Goal: Navigation & Orientation: Go to known website

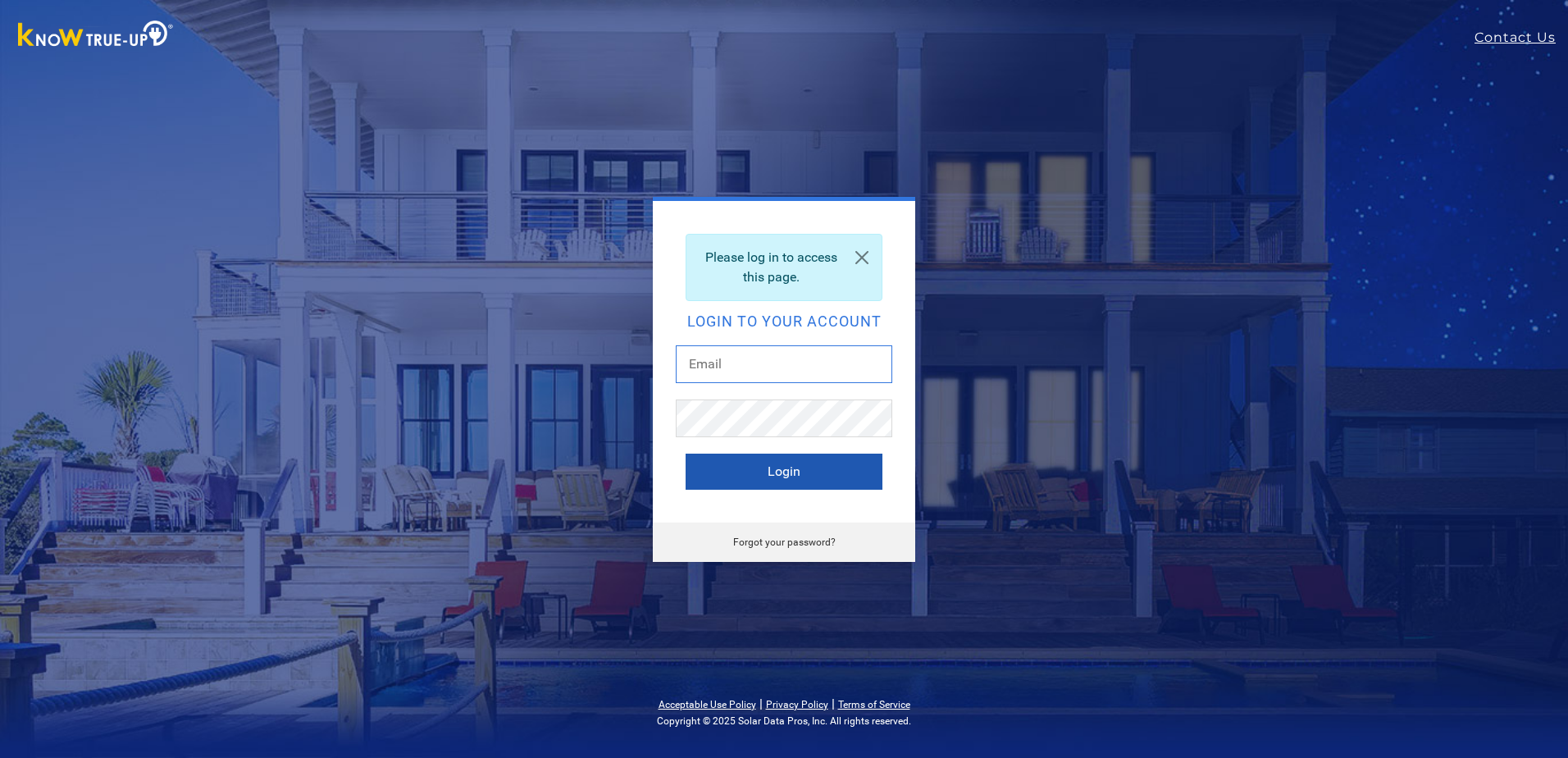
type input "[EMAIL_ADDRESS][DOMAIN_NAME]"
click at [776, 461] on button "Login" at bounding box center [783, 471] width 197 height 36
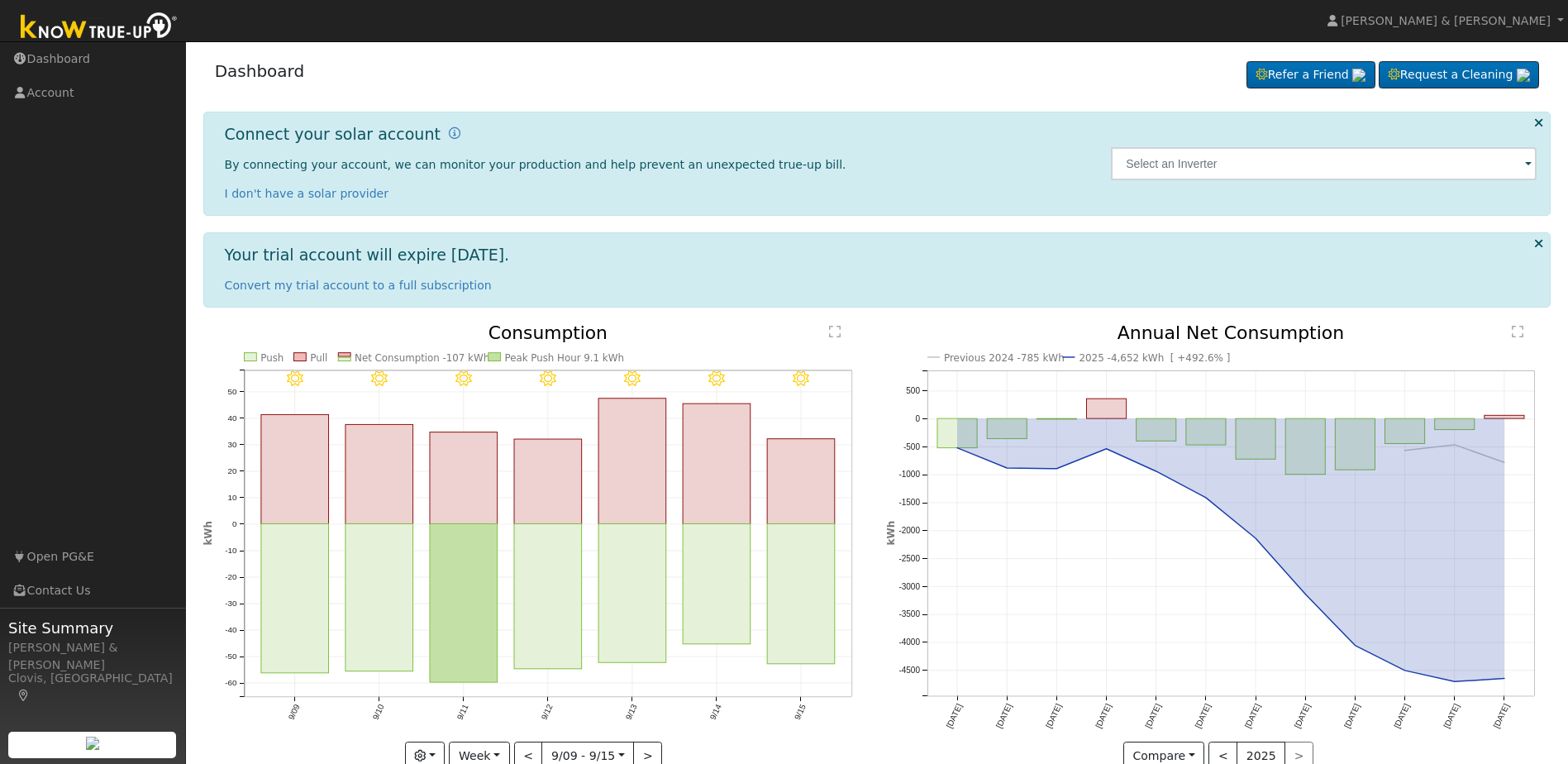
click at [1537, 242] on icon at bounding box center [1538, 243] width 9 height 13
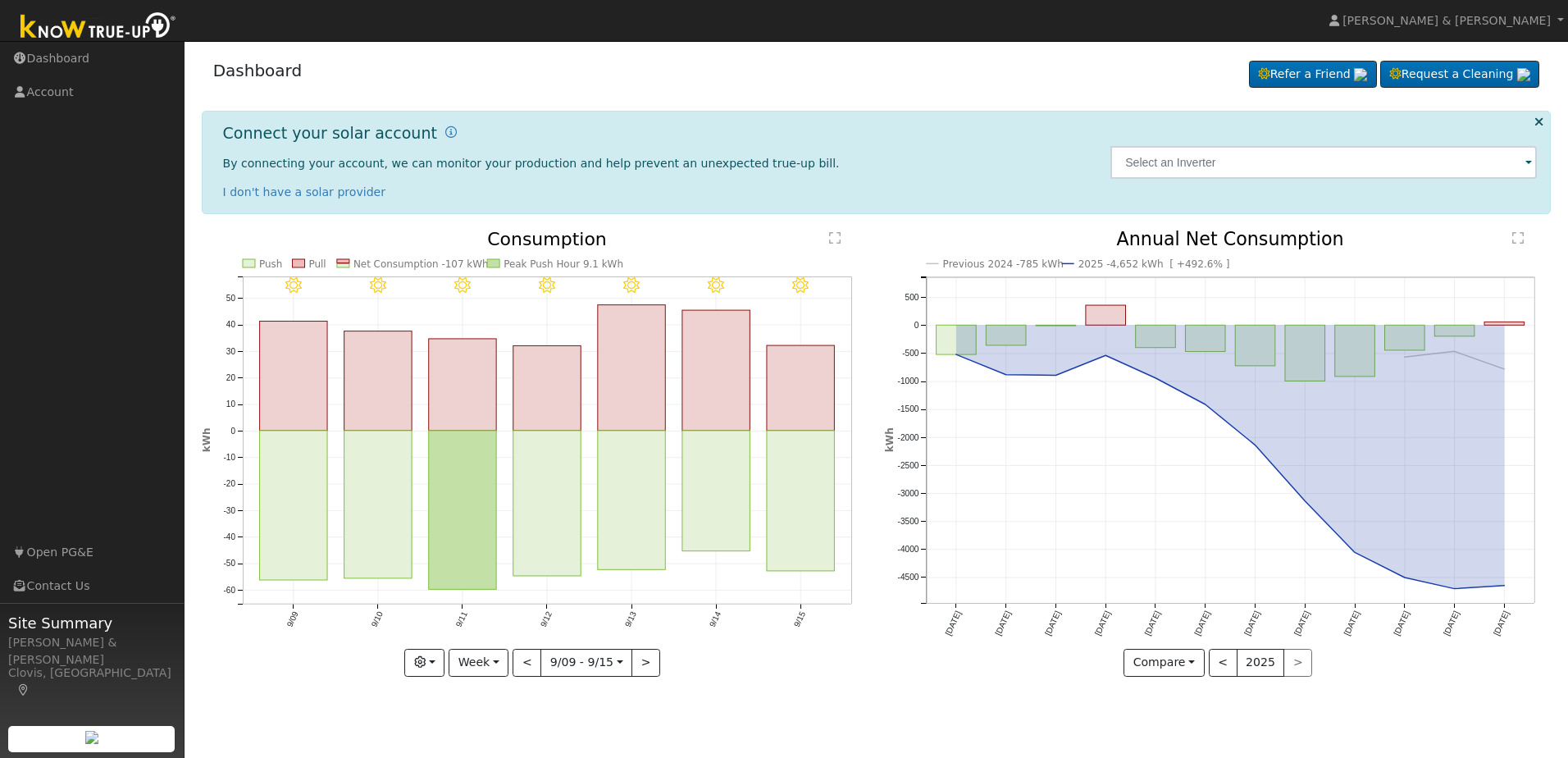
click at [1537, 122] on icon at bounding box center [1539, 121] width 9 height 13
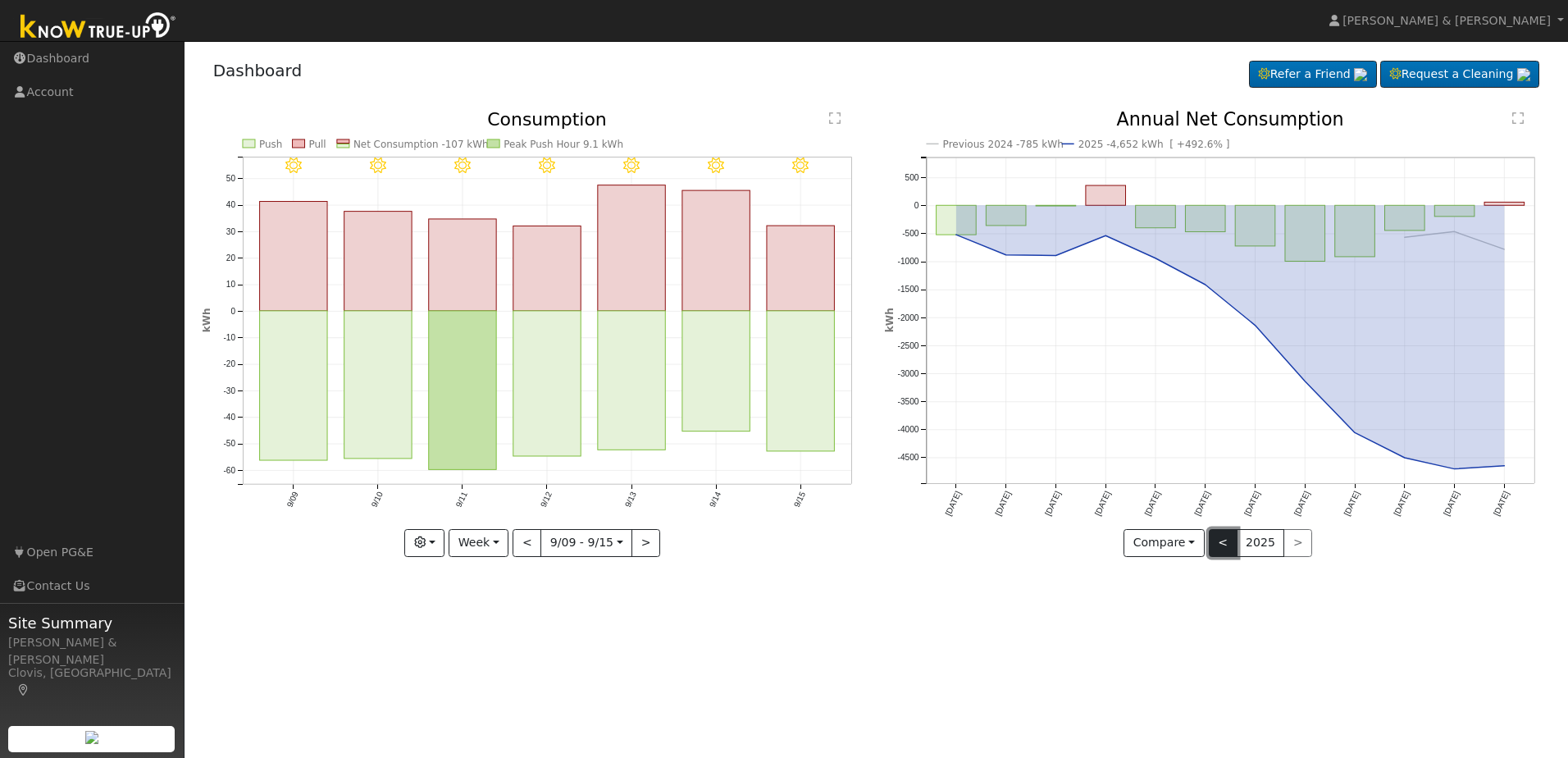
click at [1226, 545] on button "<" at bounding box center [1222, 543] width 28 height 27
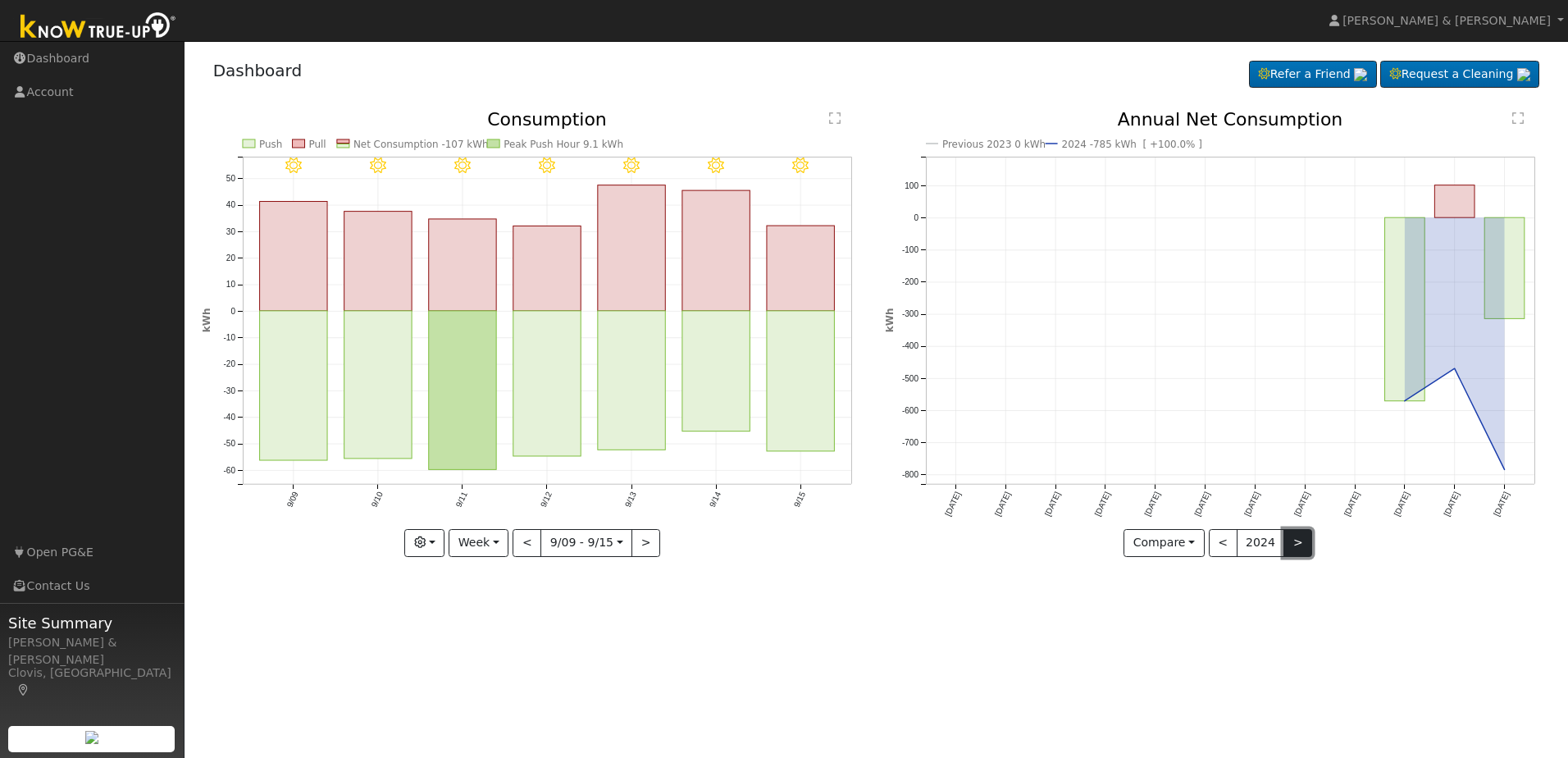
click at [1299, 547] on button ">" at bounding box center [1297, 543] width 28 height 27
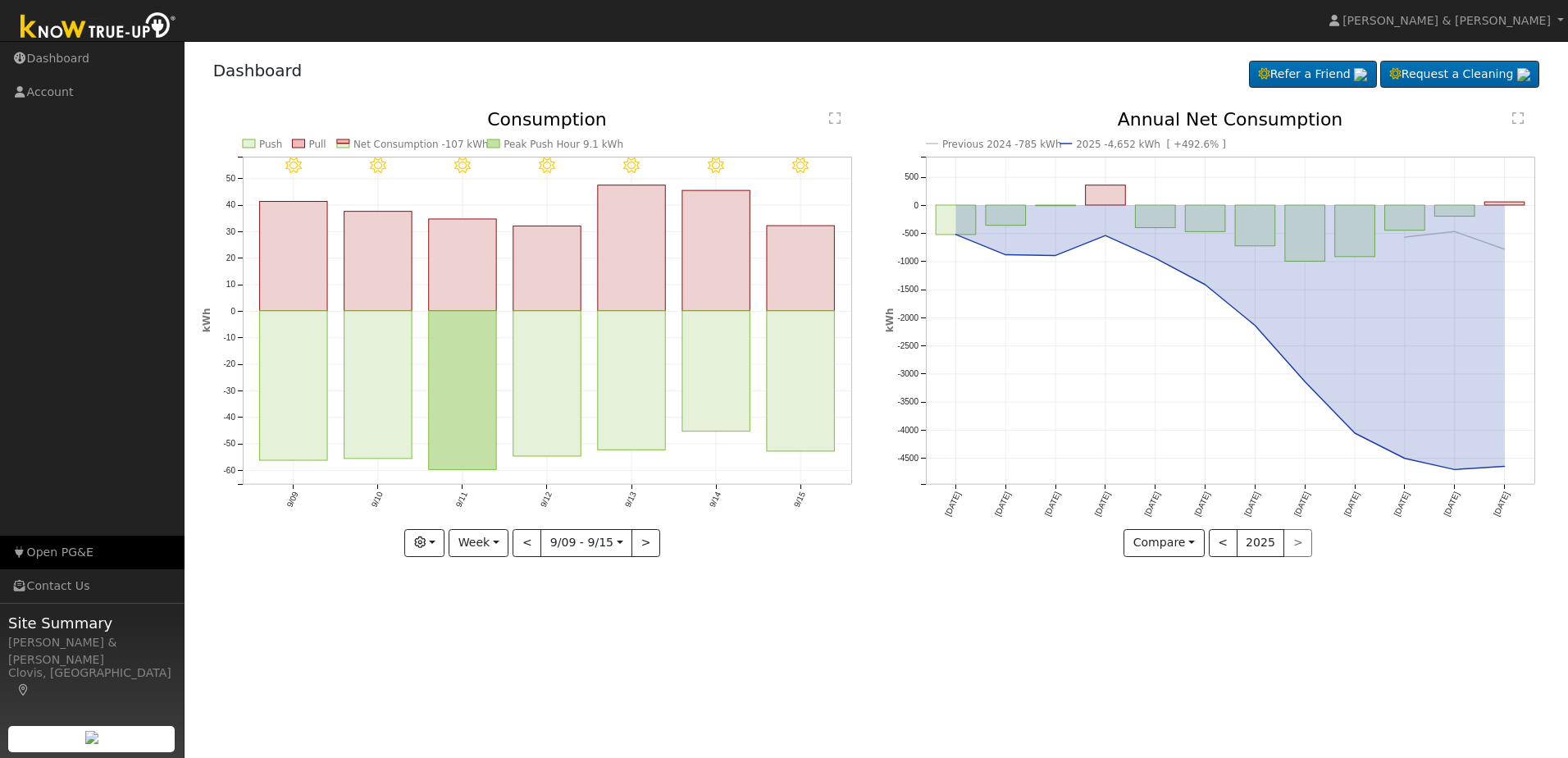
click at [23, 545] on link "Open PG&E" at bounding box center [92, 552] width 185 height 33
